Goal: Task Accomplishment & Management: Complete application form

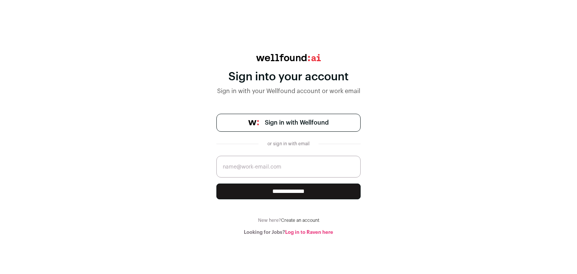
drag, startPoint x: 0, startPoint y: 0, endPoint x: 258, endPoint y: 165, distance: 306.3
click at [258, 165] on input "email" at bounding box center [288, 167] width 144 height 22
type input "[EMAIL_ADDRESS][DOMAIN_NAME]"
click at [295, 195] on input "**********" at bounding box center [288, 192] width 144 height 16
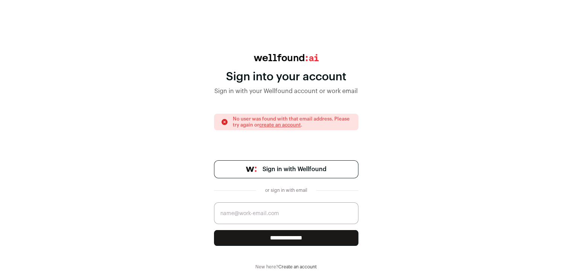
click at [289, 174] on link "Sign in with Wellfound" at bounding box center [286, 169] width 144 height 18
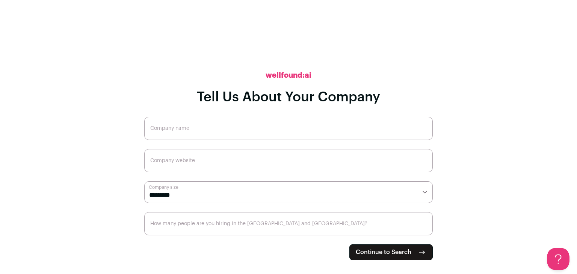
click at [245, 136] on input "Company name" at bounding box center [288, 128] width 289 height 23
